Goal: Find contact information: Find contact information

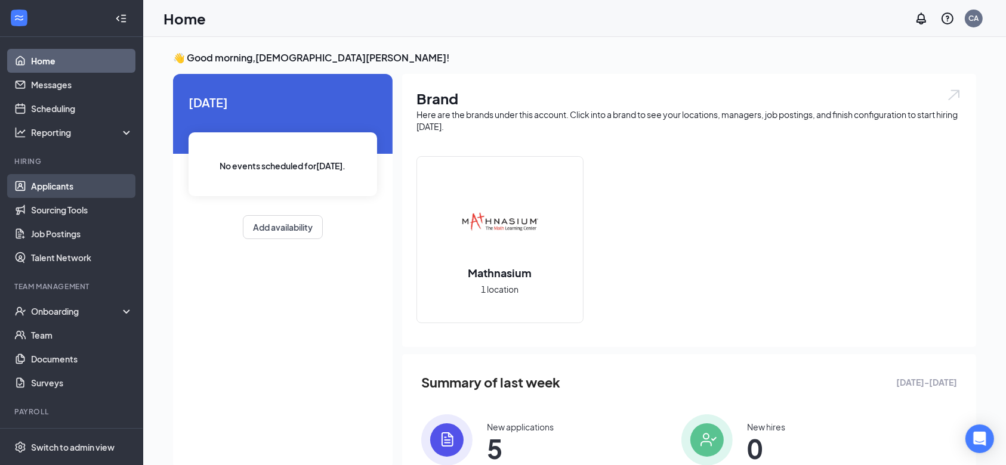
click at [70, 186] on link "Applicants" at bounding box center [82, 186] width 102 height 24
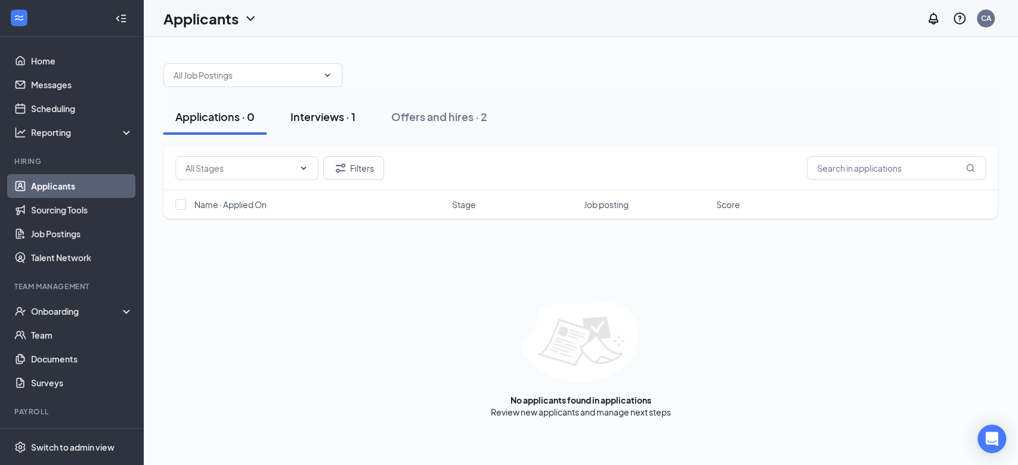
click at [344, 111] on div "Interviews · 1" at bounding box center [322, 116] width 65 height 15
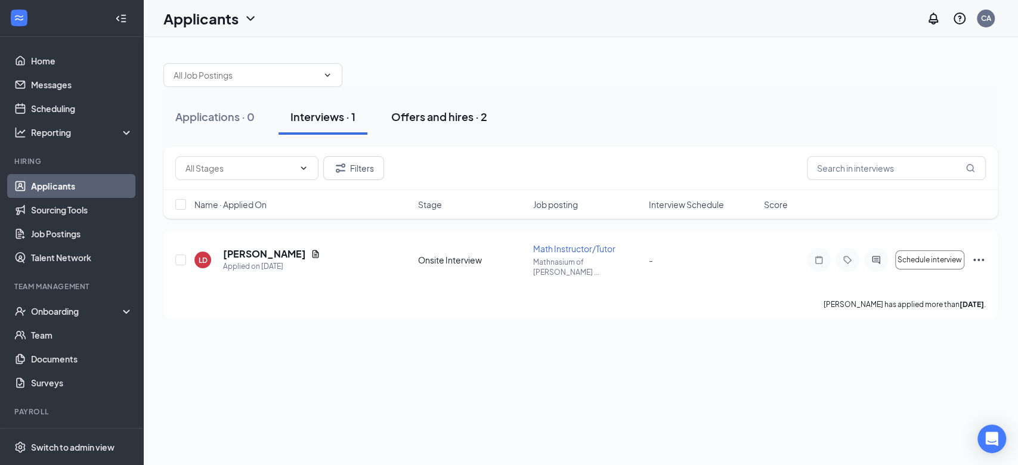
click at [394, 113] on div "Offers and hires · 2" at bounding box center [439, 116] width 96 height 15
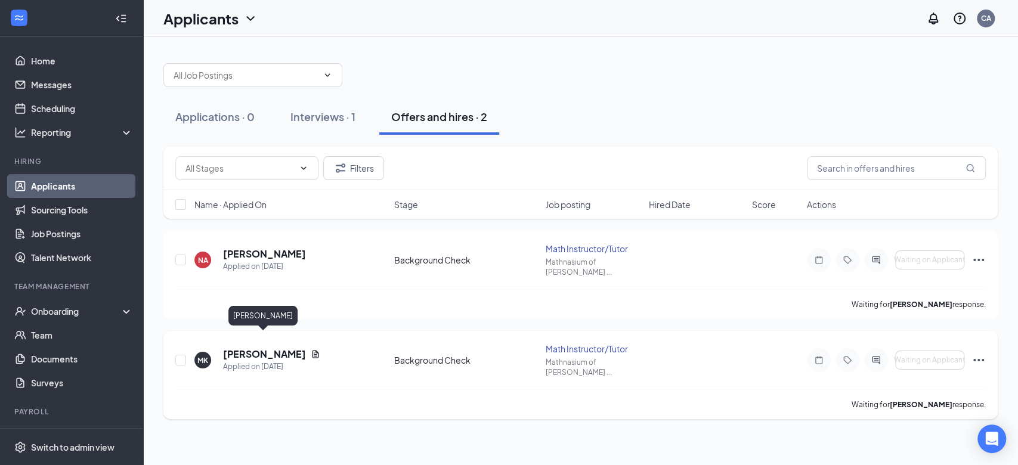
click at [247, 348] on h5 "[PERSON_NAME]" at bounding box center [264, 354] width 83 height 13
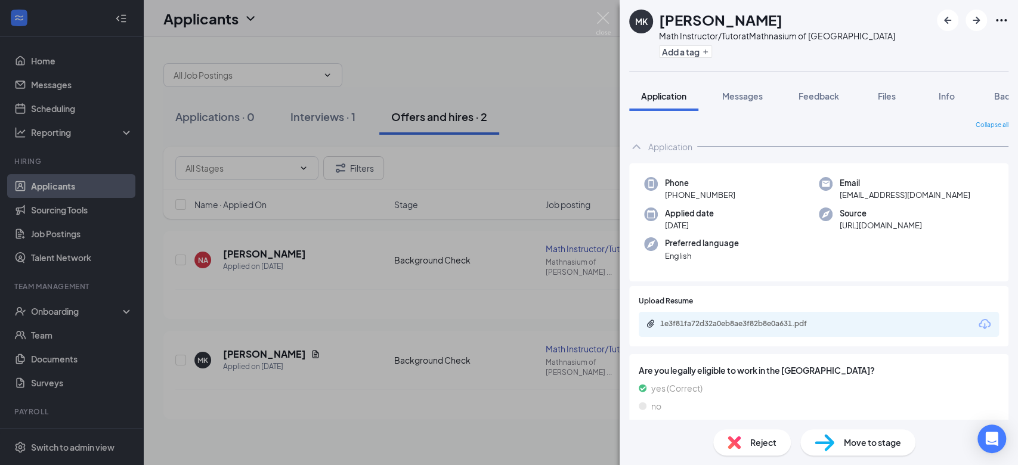
drag, startPoint x: 733, startPoint y: 194, endPoint x: 674, endPoint y: 198, distance: 59.2
click at [674, 198] on div "Phone [PHONE_NUMBER]" at bounding box center [731, 189] width 175 height 24
copy span "[PHONE_NUMBER]"
drag, startPoint x: 945, startPoint y: 194, endPoint x: 835, endPoint y: 193, distance: 109.8
click at [835, 193] on div "Email [EMAIL_ADDRESS][DOMAIN_NAME]" at bounding box center [906, 189] width 175 height 24
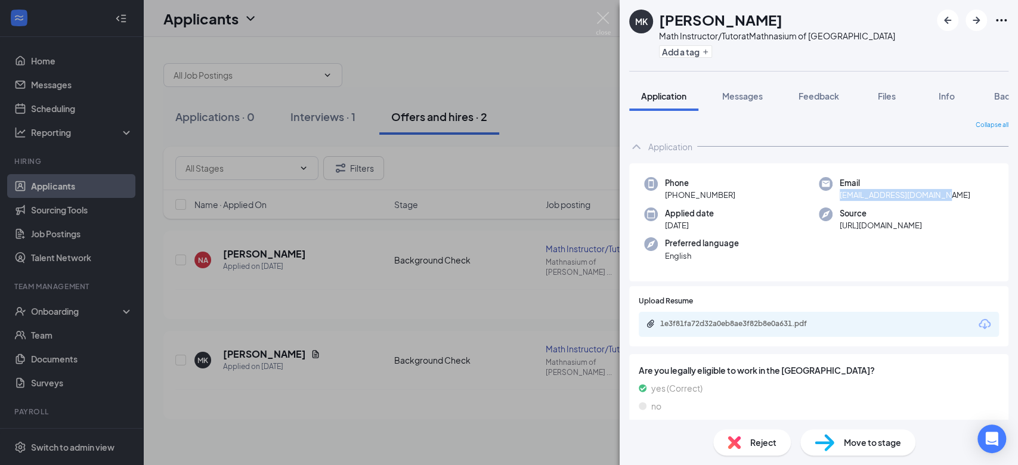
copy span "[EMAIL_ADDRESS][DOMAIN_NAME]"
